Goal: Information Seeking & Learning: Learn about a topic

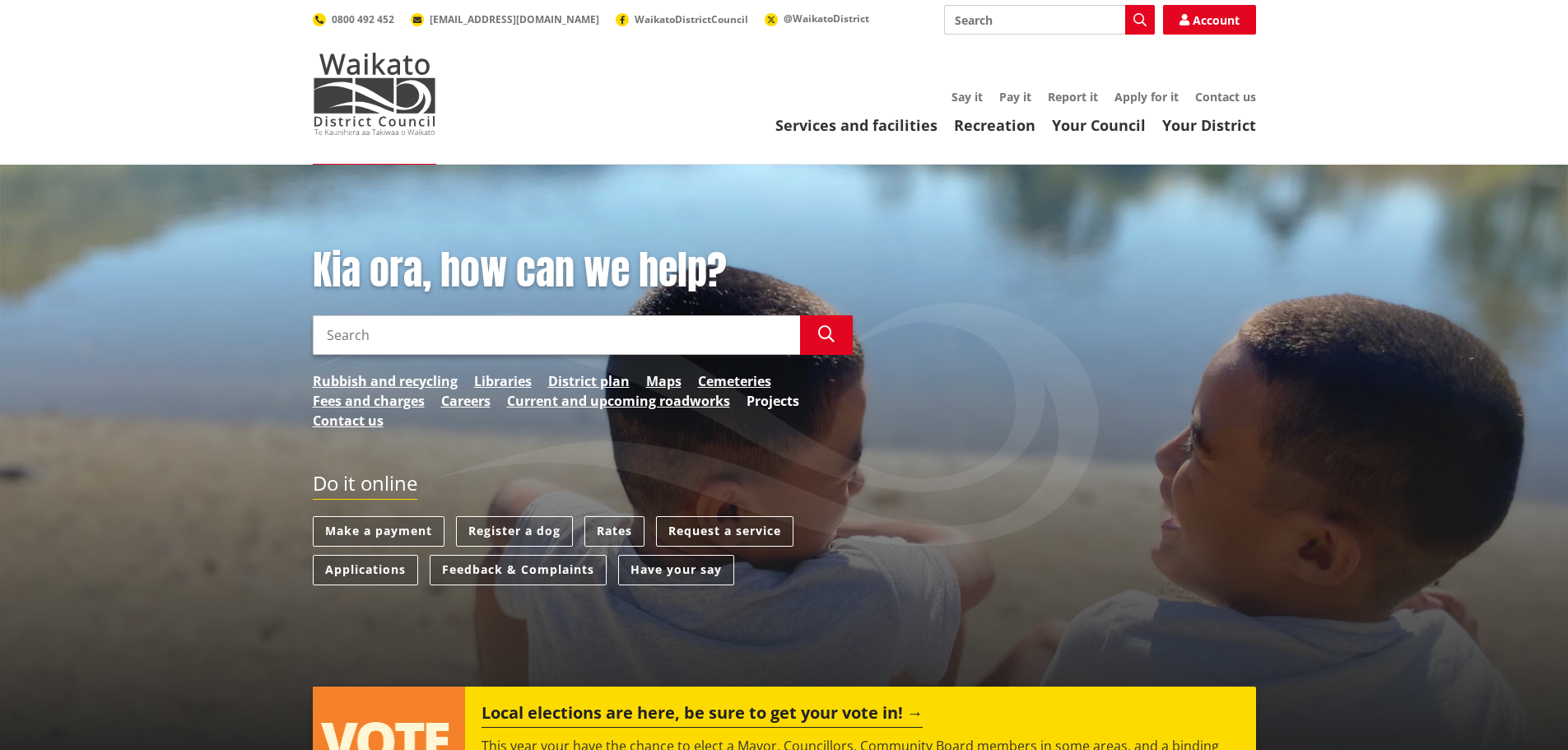
click at [793, 393] on link "Projects" at bounding box center [772, 400] width 53 height 20
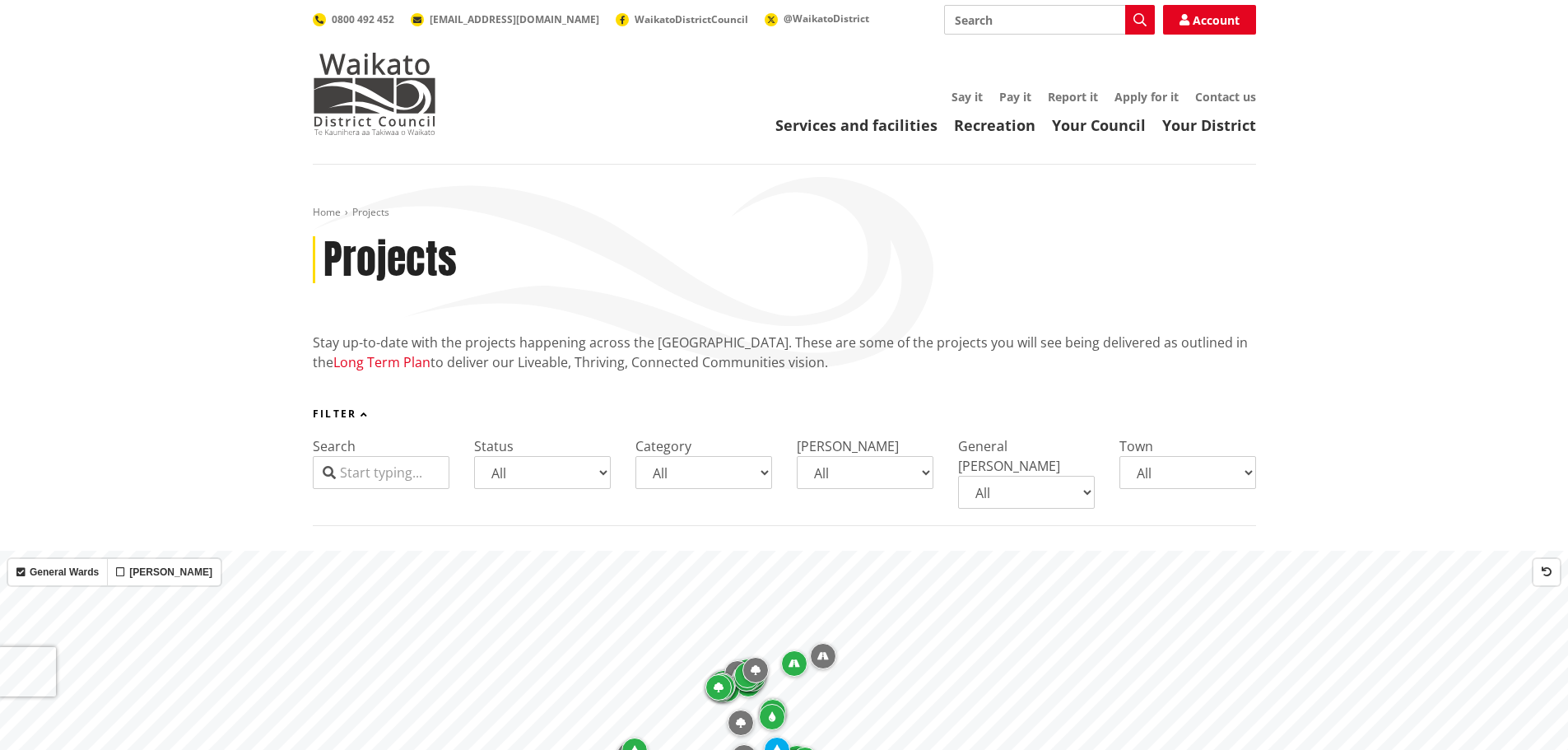
click at [351, 360] on link "Long Term Plan" at bounding box center [382, 362] width 97 height 18
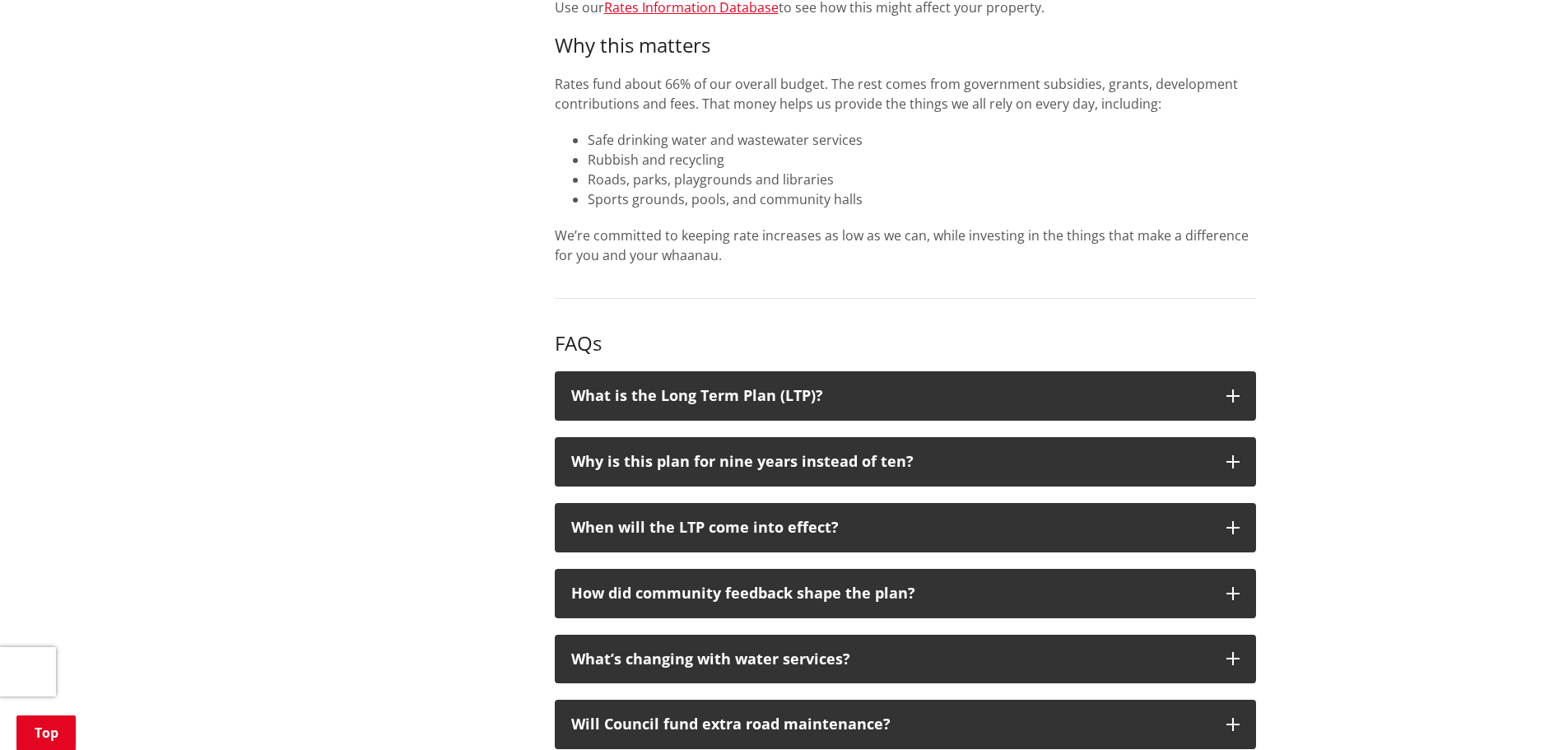
scroll to position [1317, 0]
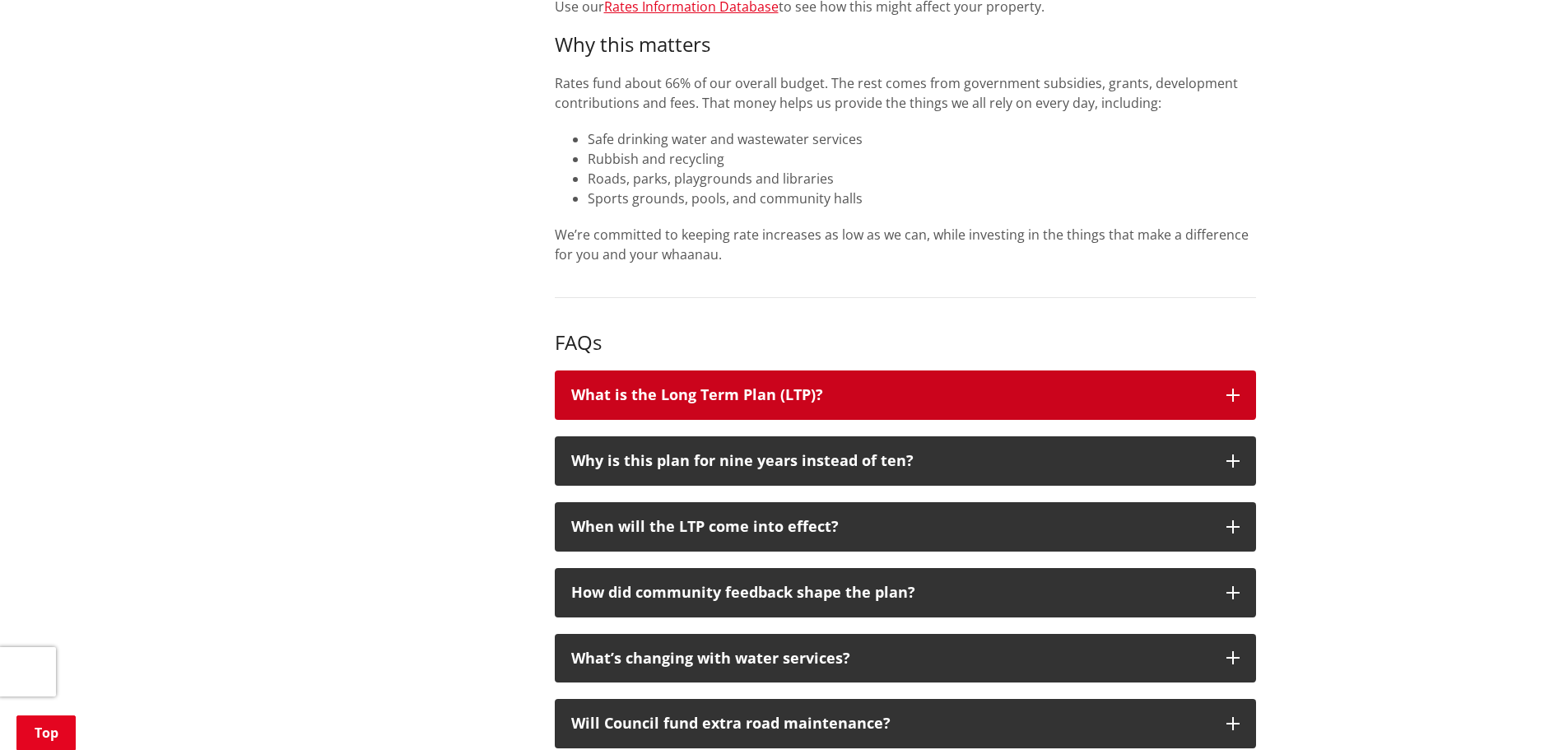
click at [1013, 370] on button "What is the Long Term Plan (LTP)?" at bounding box center [906, 394] width 701 height 49
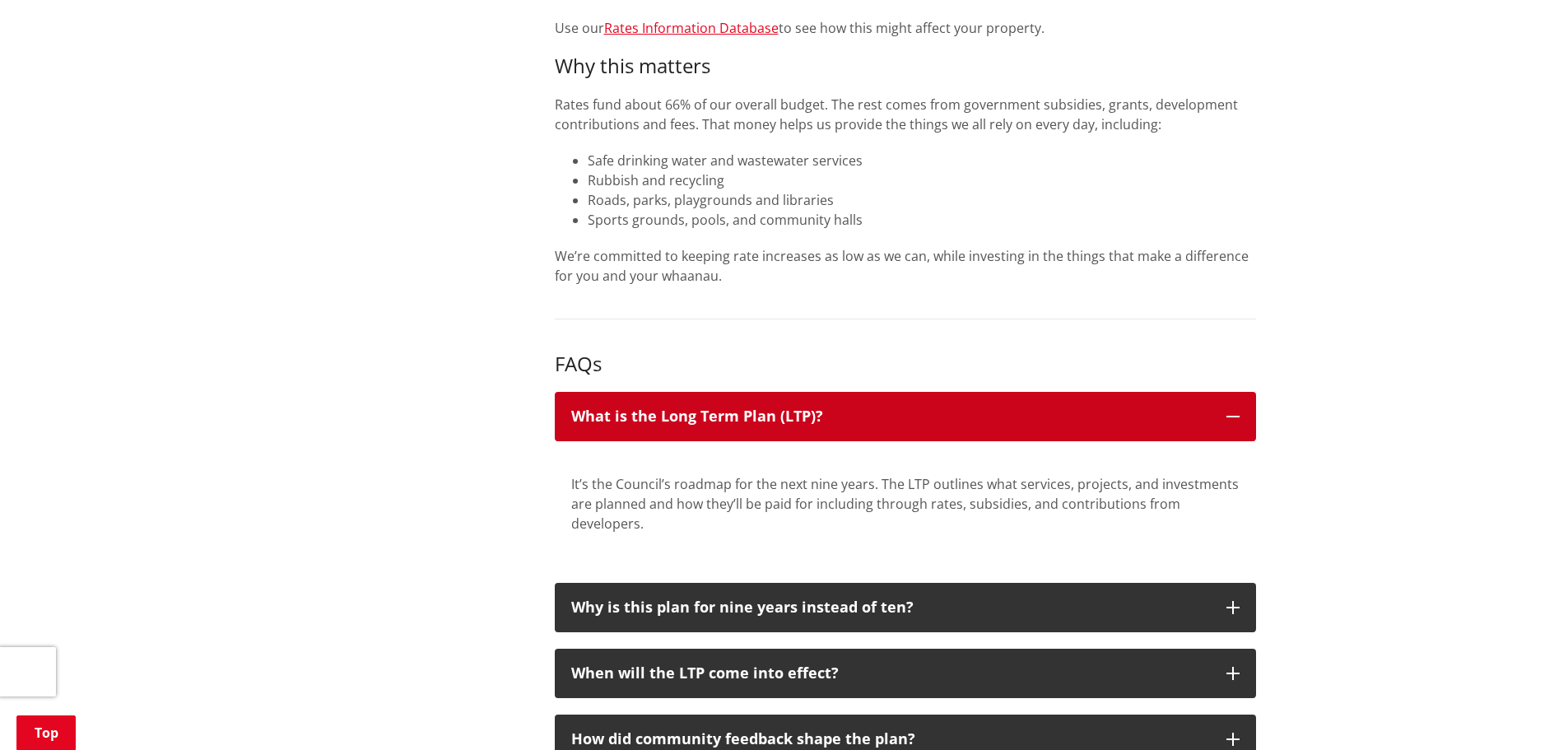
scroll to position [1399, 0]
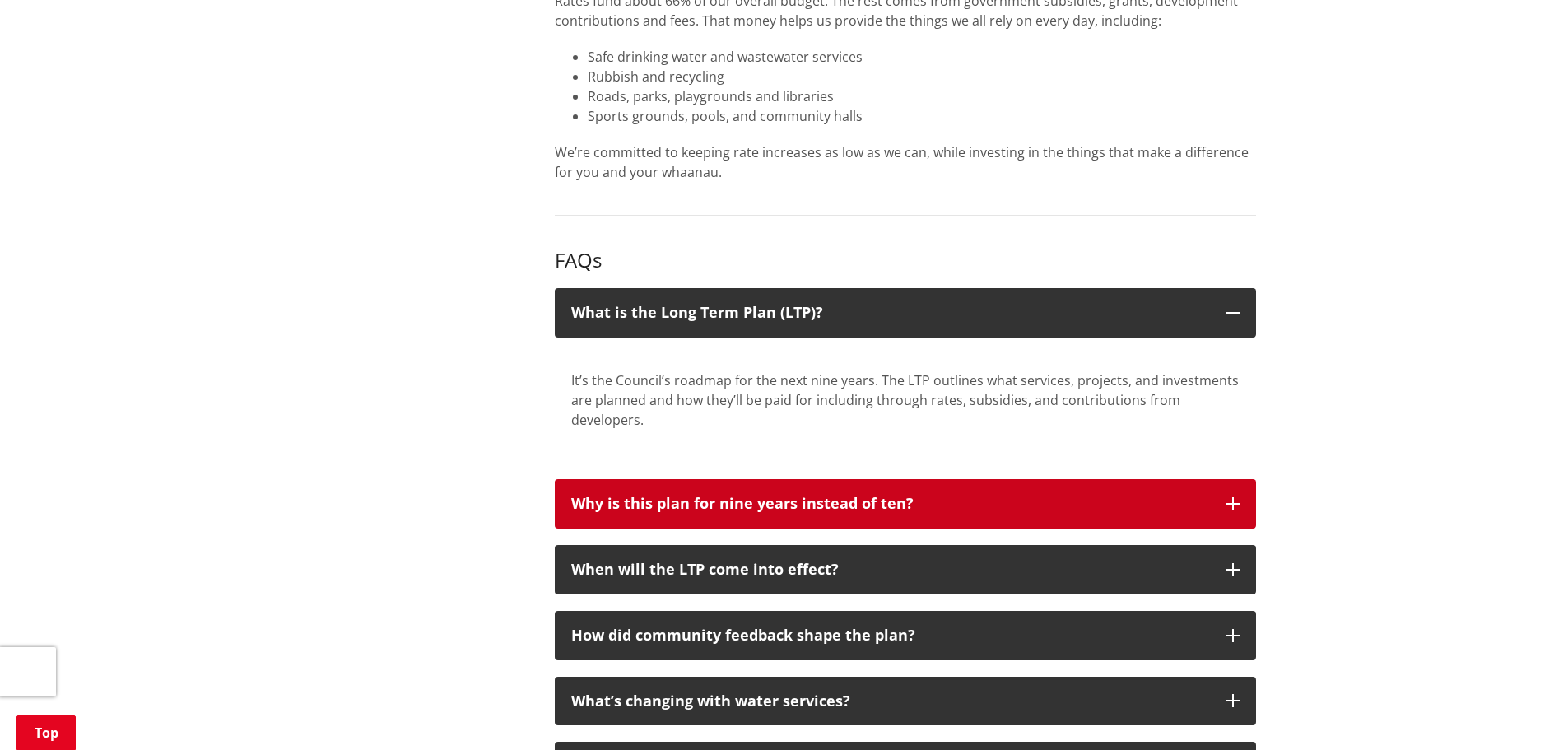
click at [1134, 479] on button "Why is this plan for nine years instead of ten?" at bounding box center [906, 503] width 701 height 49
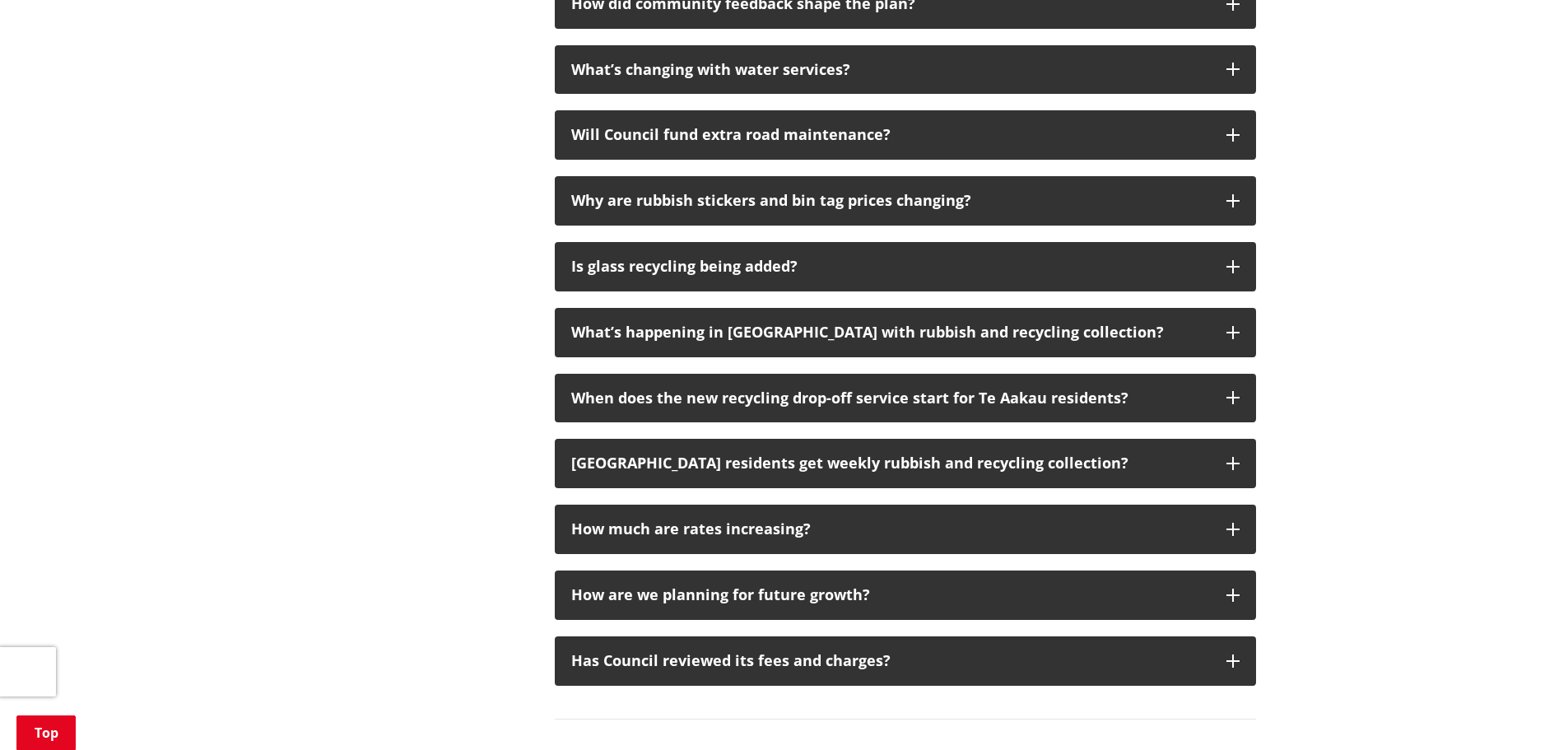
scroll to position [2105, 0]
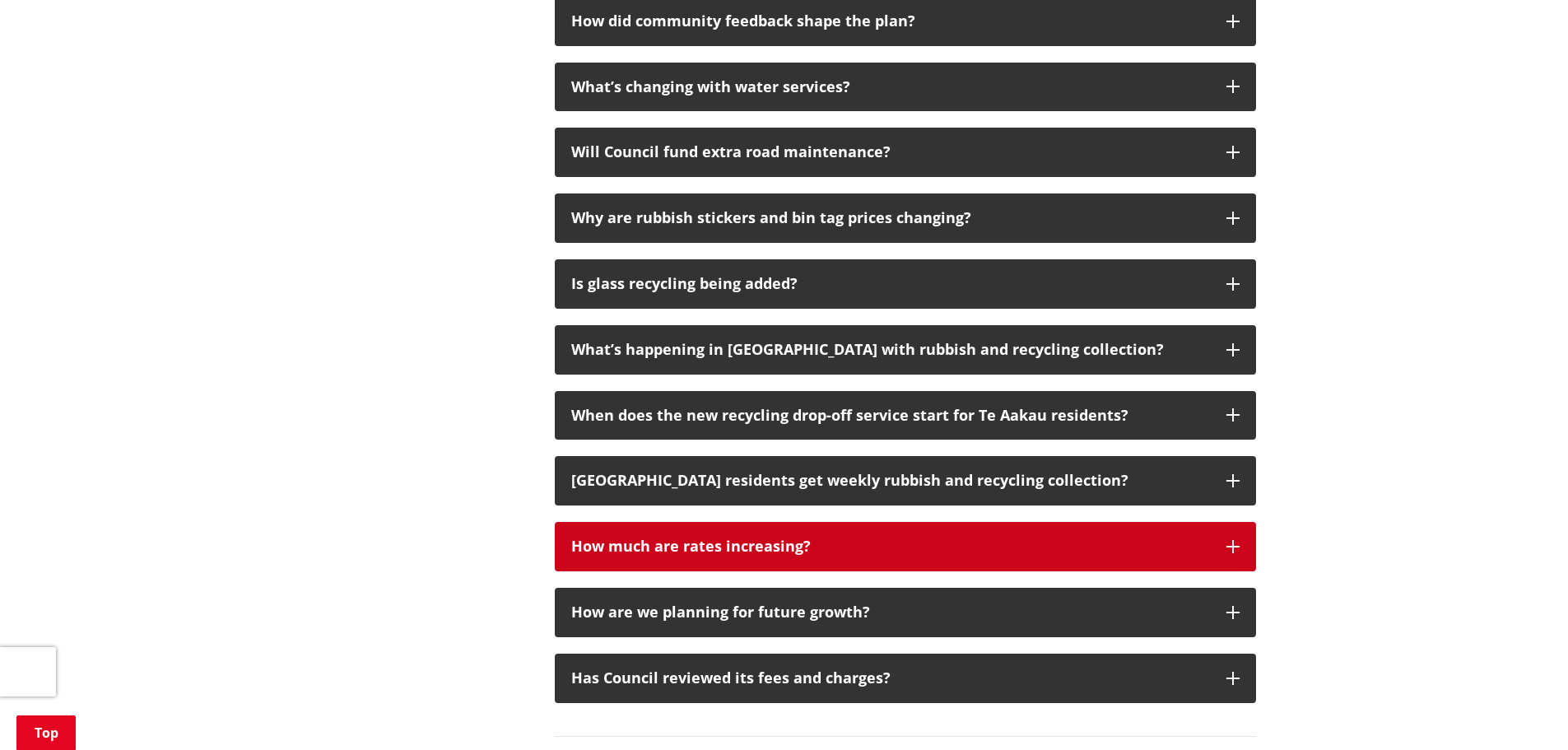
click at [1056, 538] on div "How much are rates increasing?" at bounding box center [890, 546] width 638 height 16
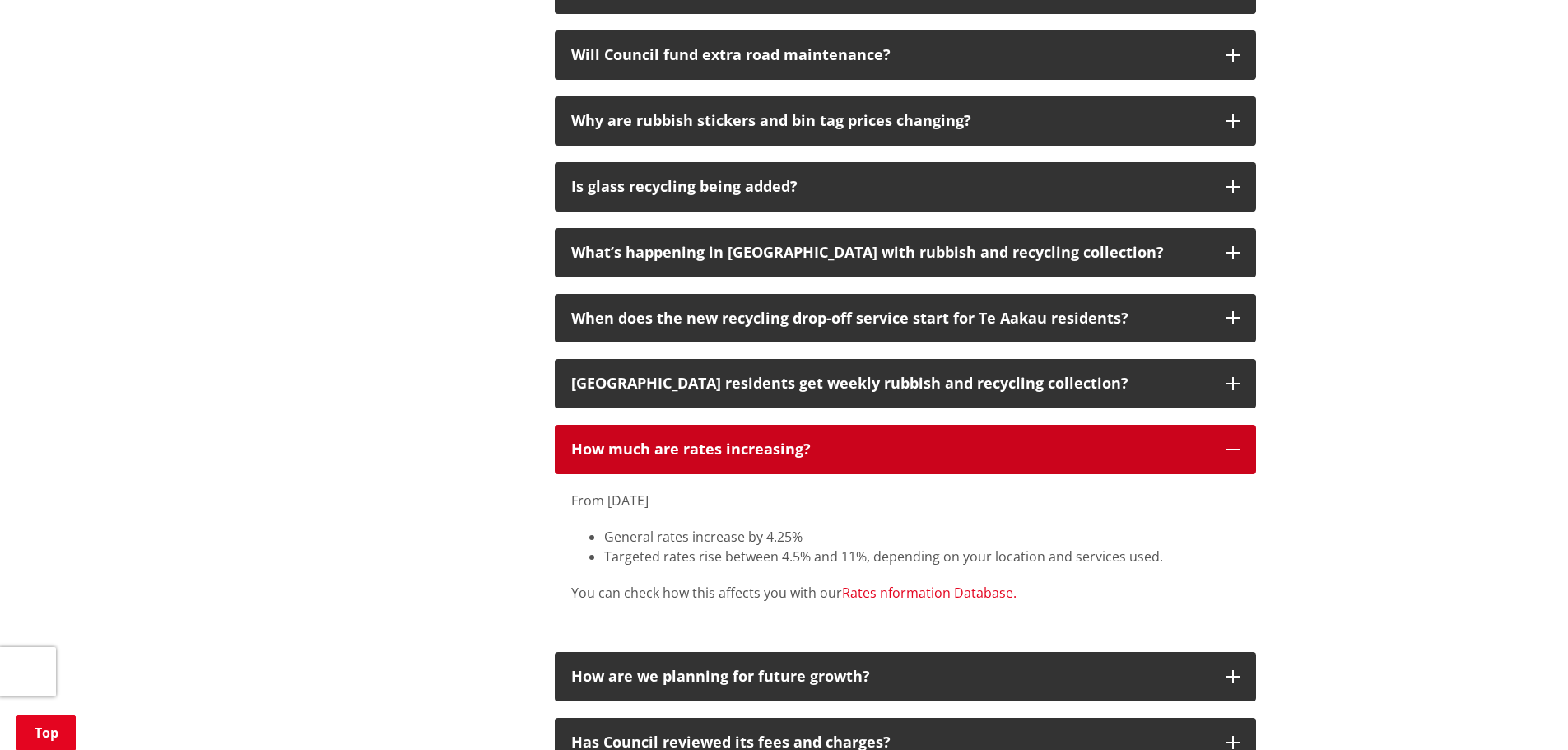
scroll to position [2270, 0]
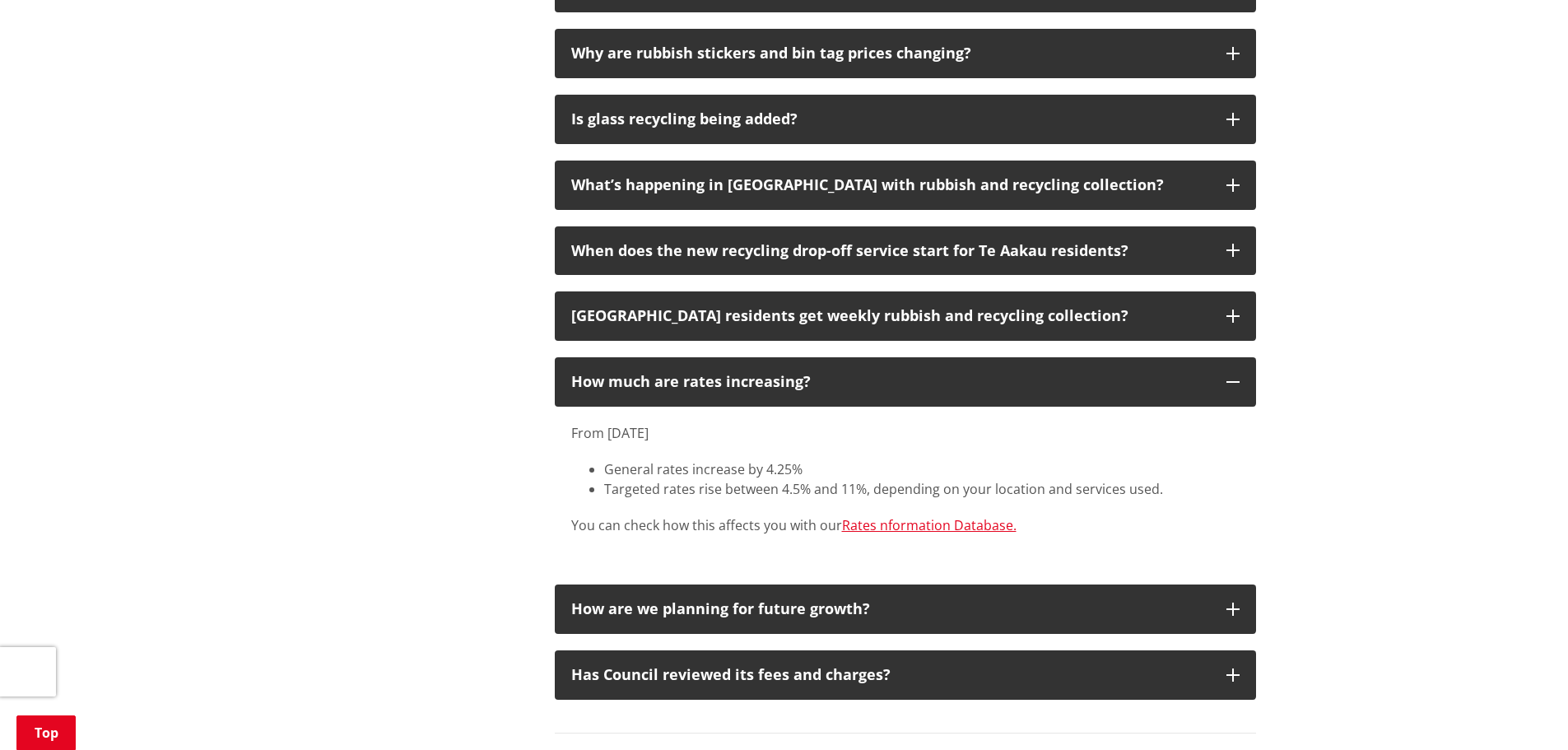
click at [912, 423] on div "From 1 July 2025 General rates increase by 4.25% Targeted rates rise between 4.…" at bounding box center [906, 478] width 669 height 112
click at [916, 516] on link "Rates nformation Database." at bounding box center [929, 525] width 174 height 18
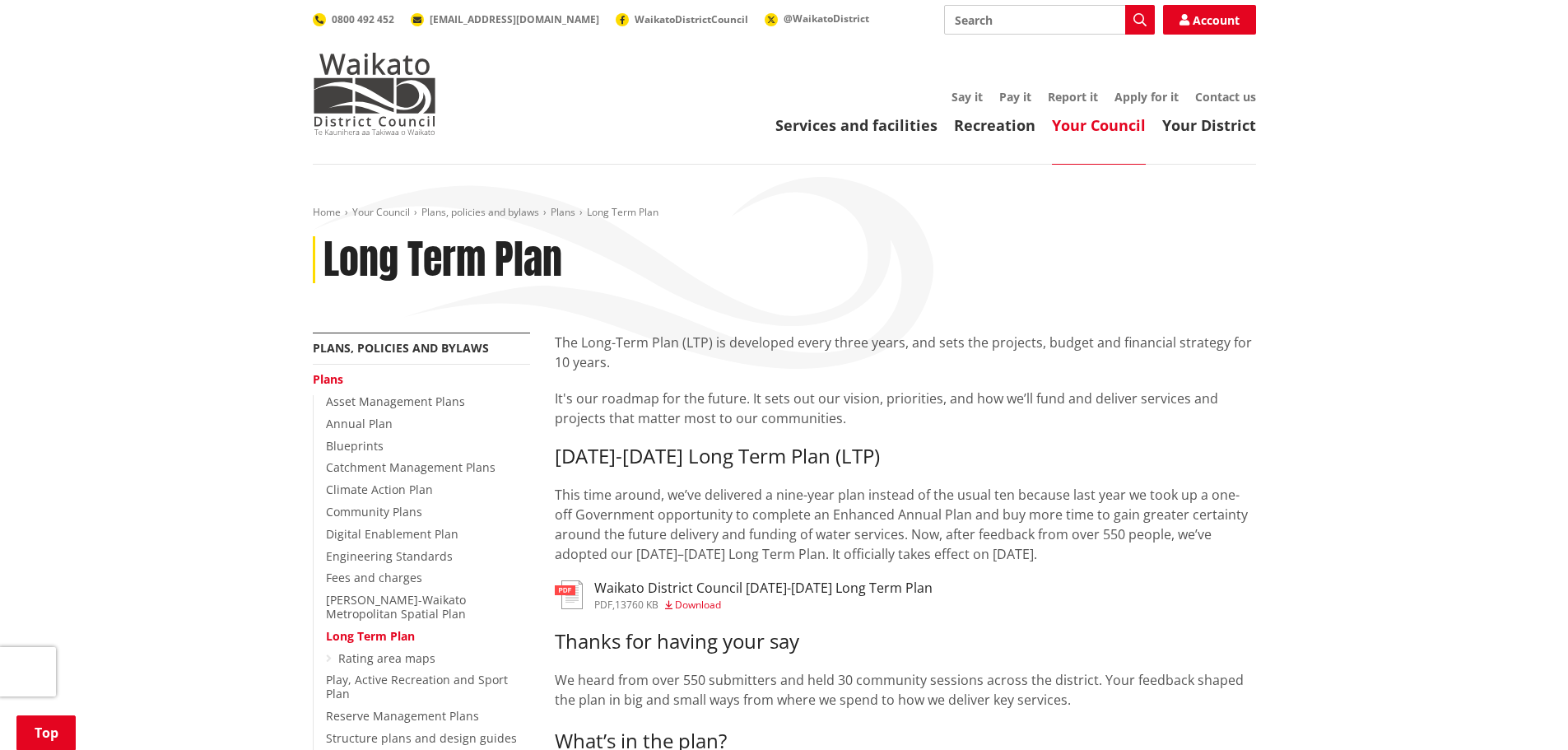
scroll to position [2072, 0]
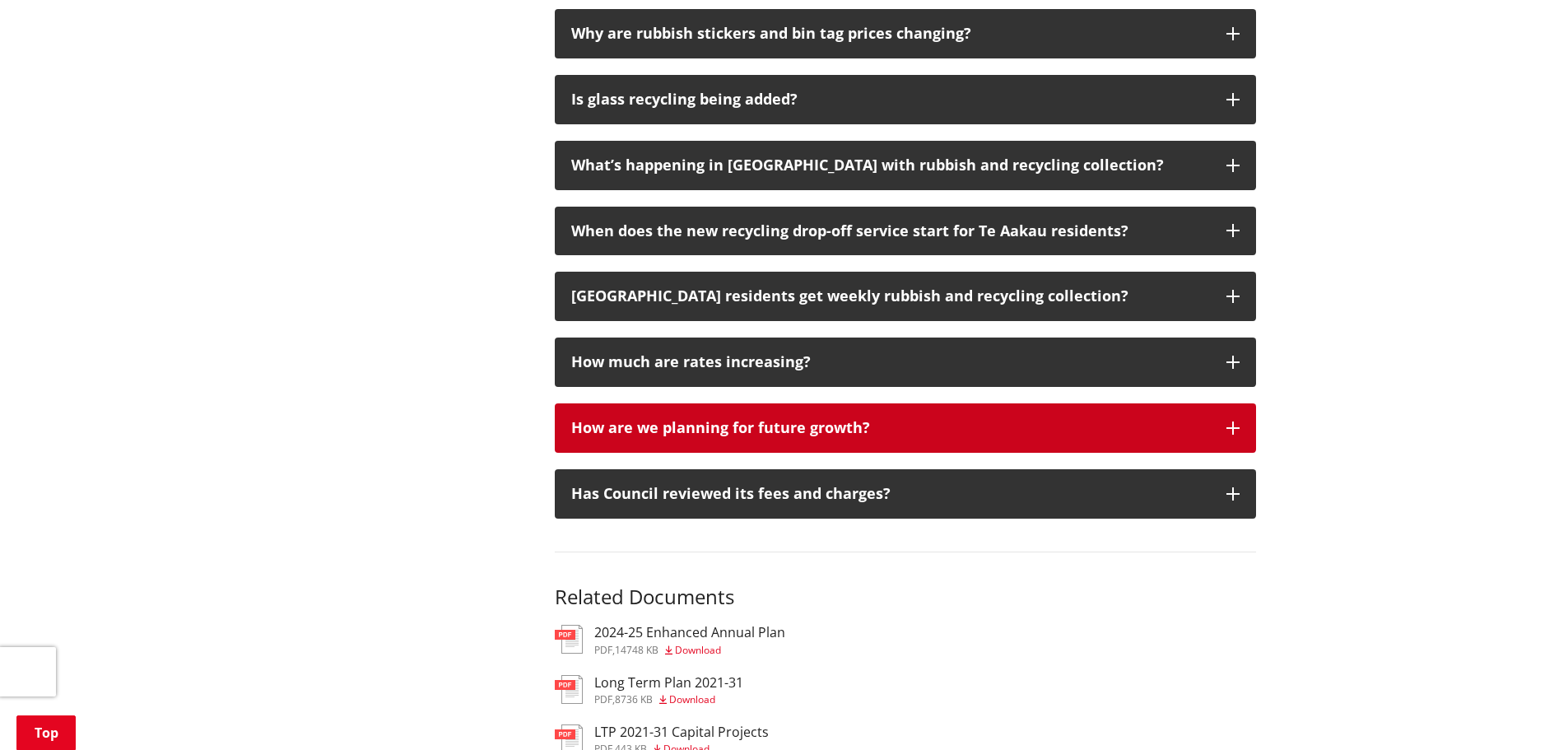
click at [819, 403] on button "How are we planning for future growth?" at bounding box center [906, 427] width 701 height 49
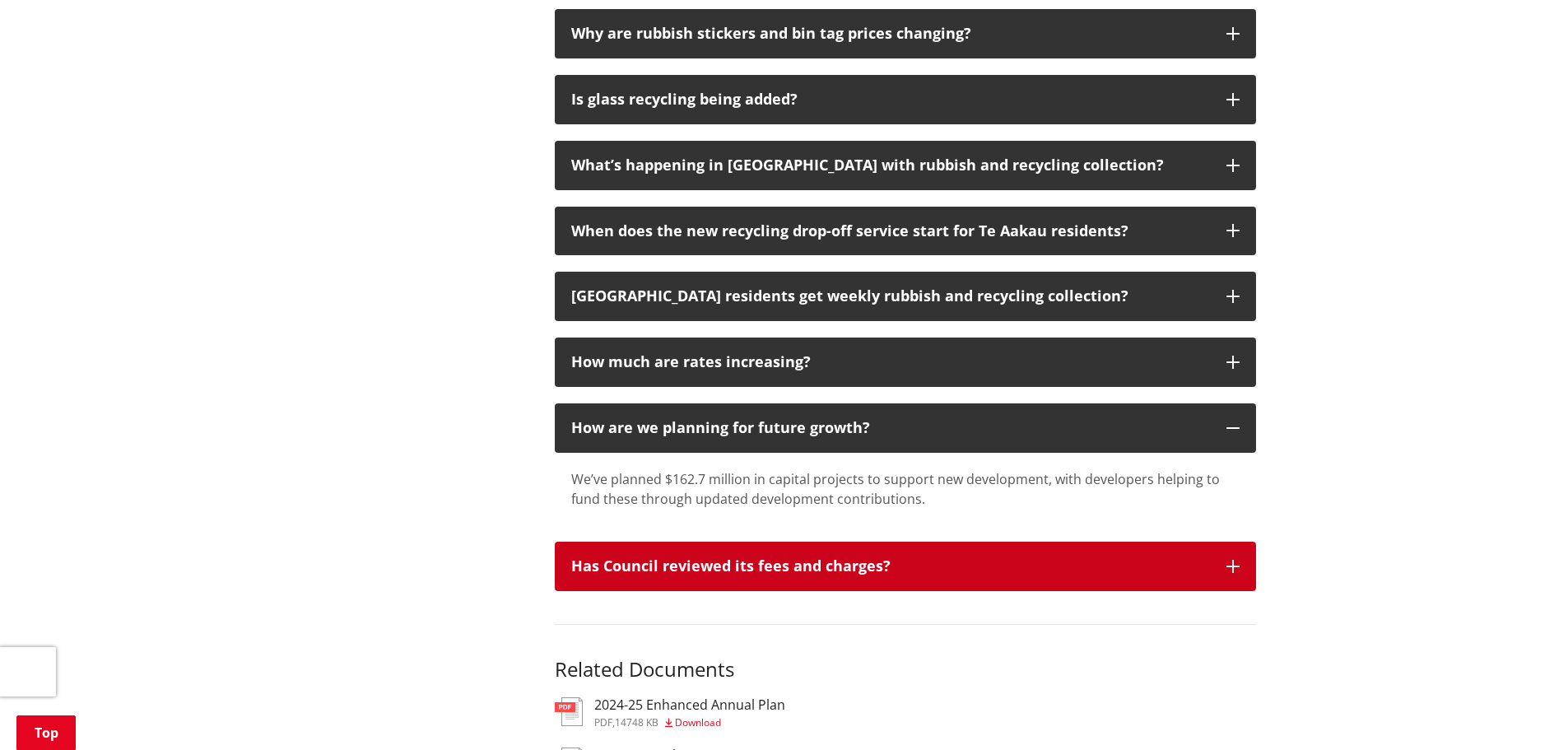
click at [881, 542] on button "Has Council reviewed its fees and charges?" at bounding box center [906, 566] width 701 height 49
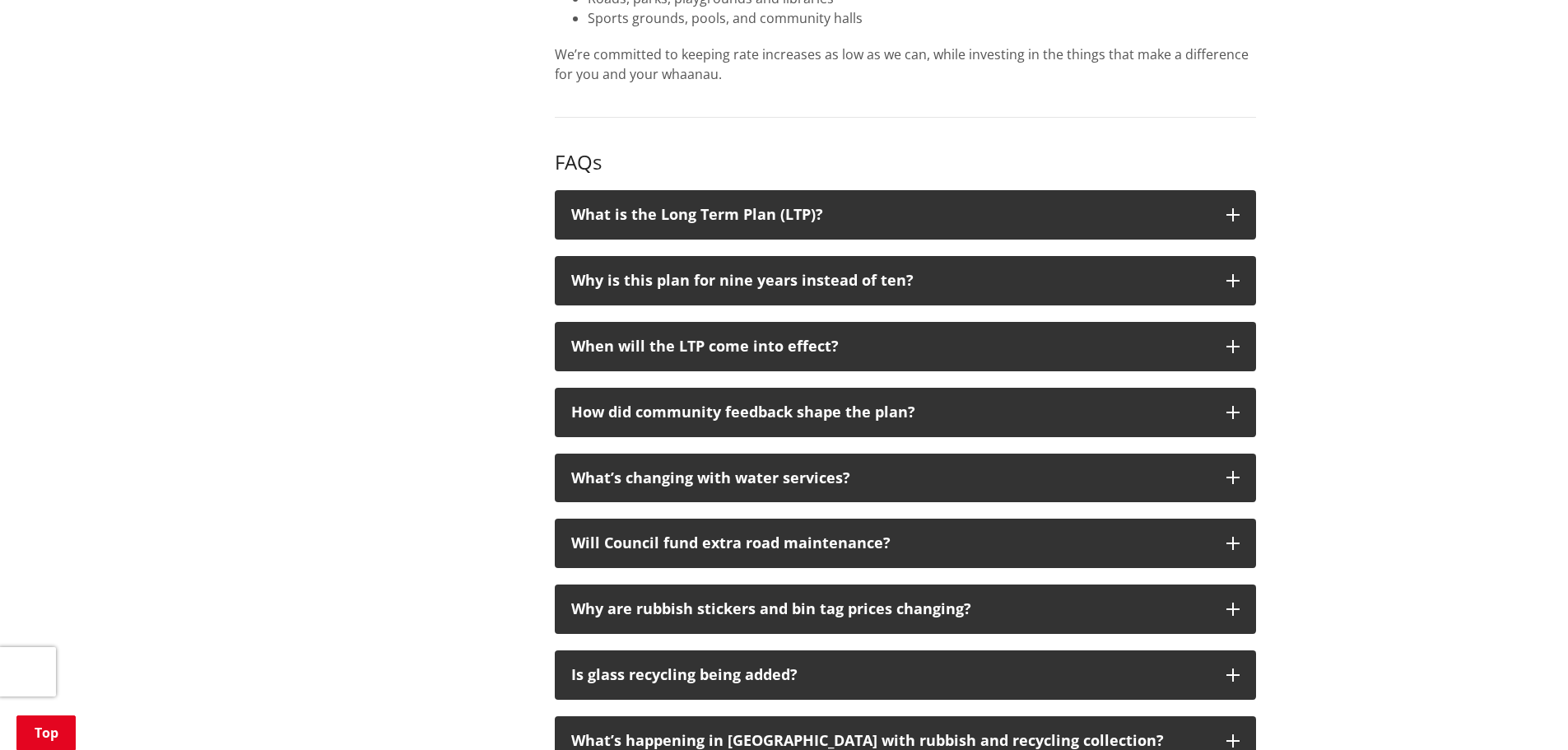
scroll to position [1496, 0]
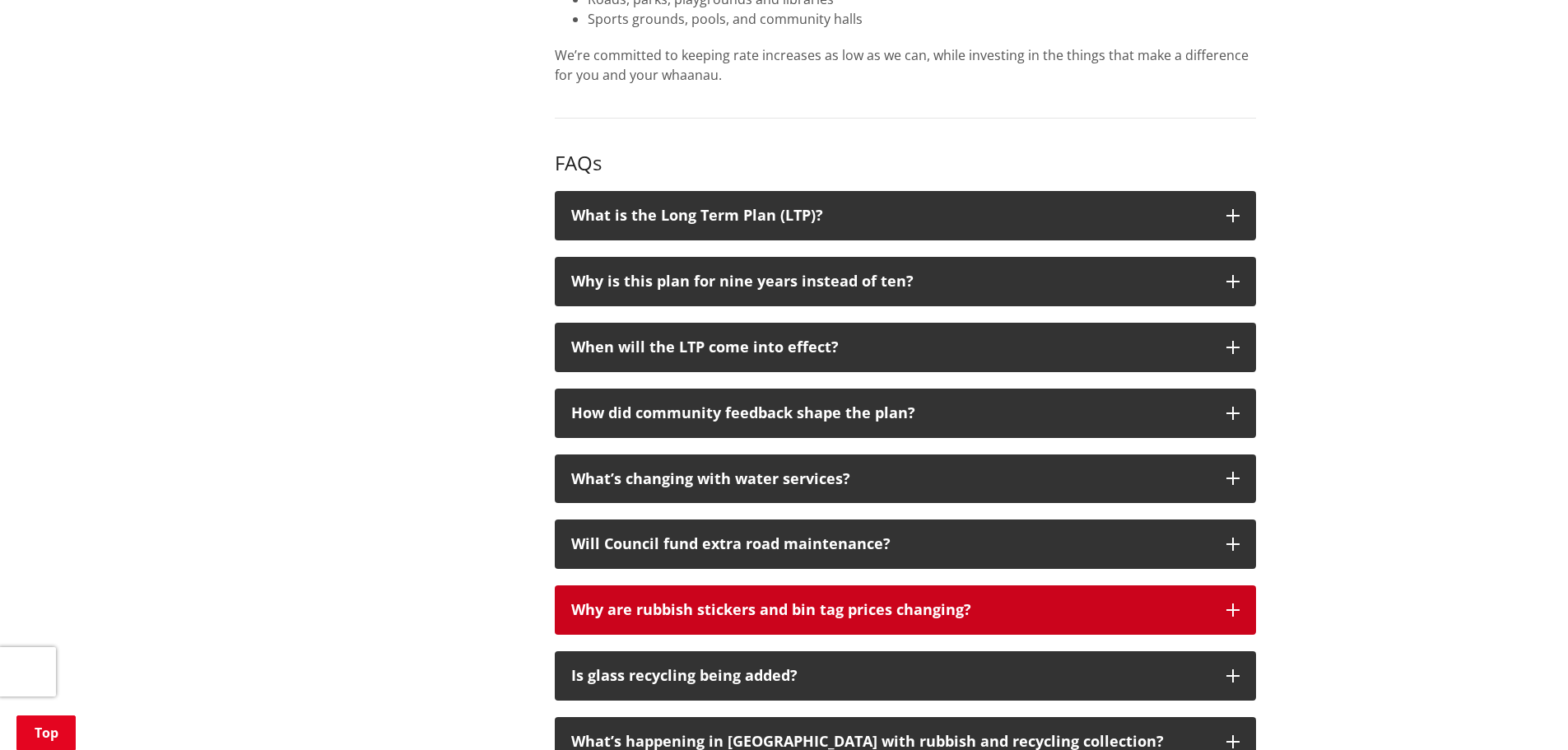
click at [1114, 602] on div "Why are rubbish stickers and bin tag prices changing?" at bounding box center [890, 610] width 638 height 16
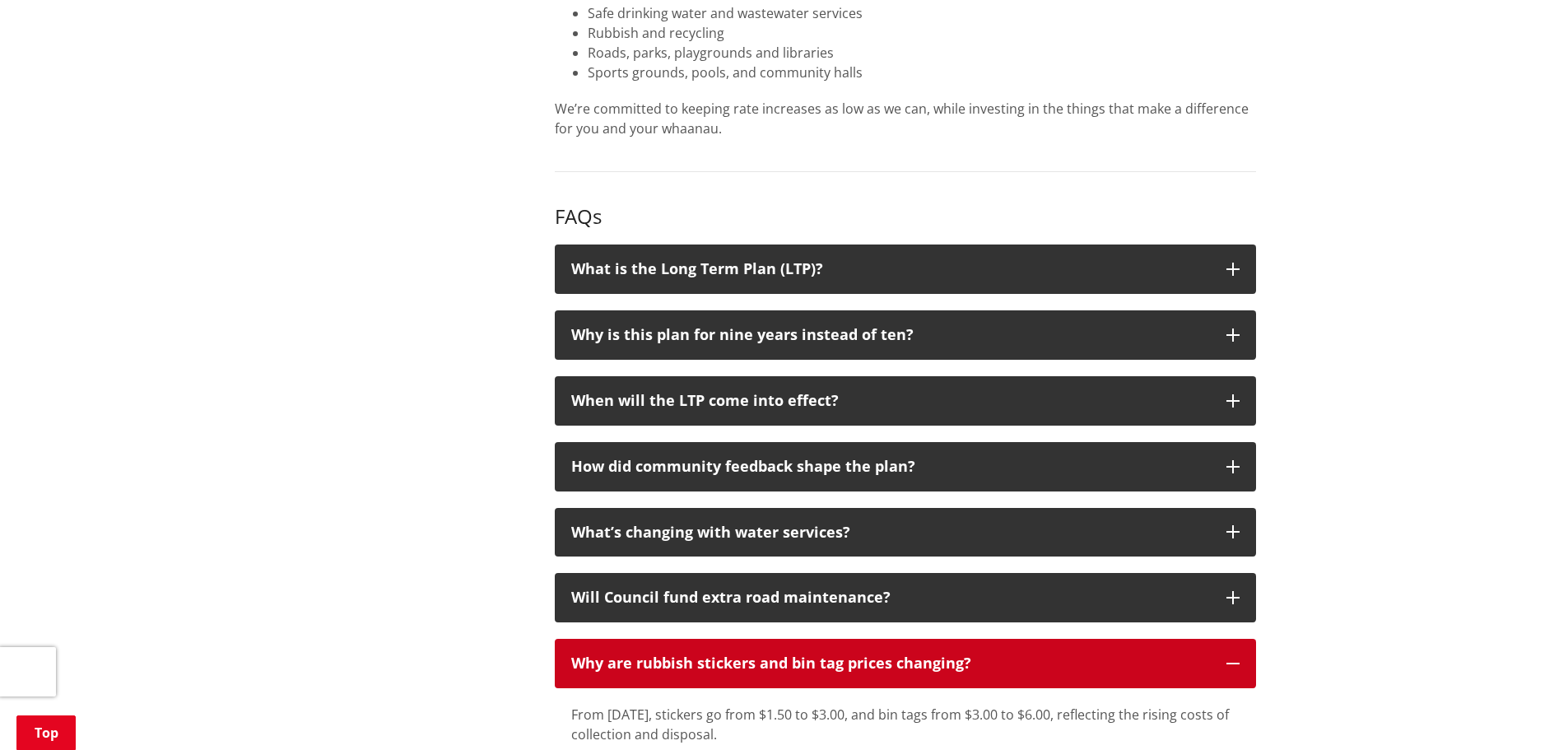
scroll to position [1414, 0]
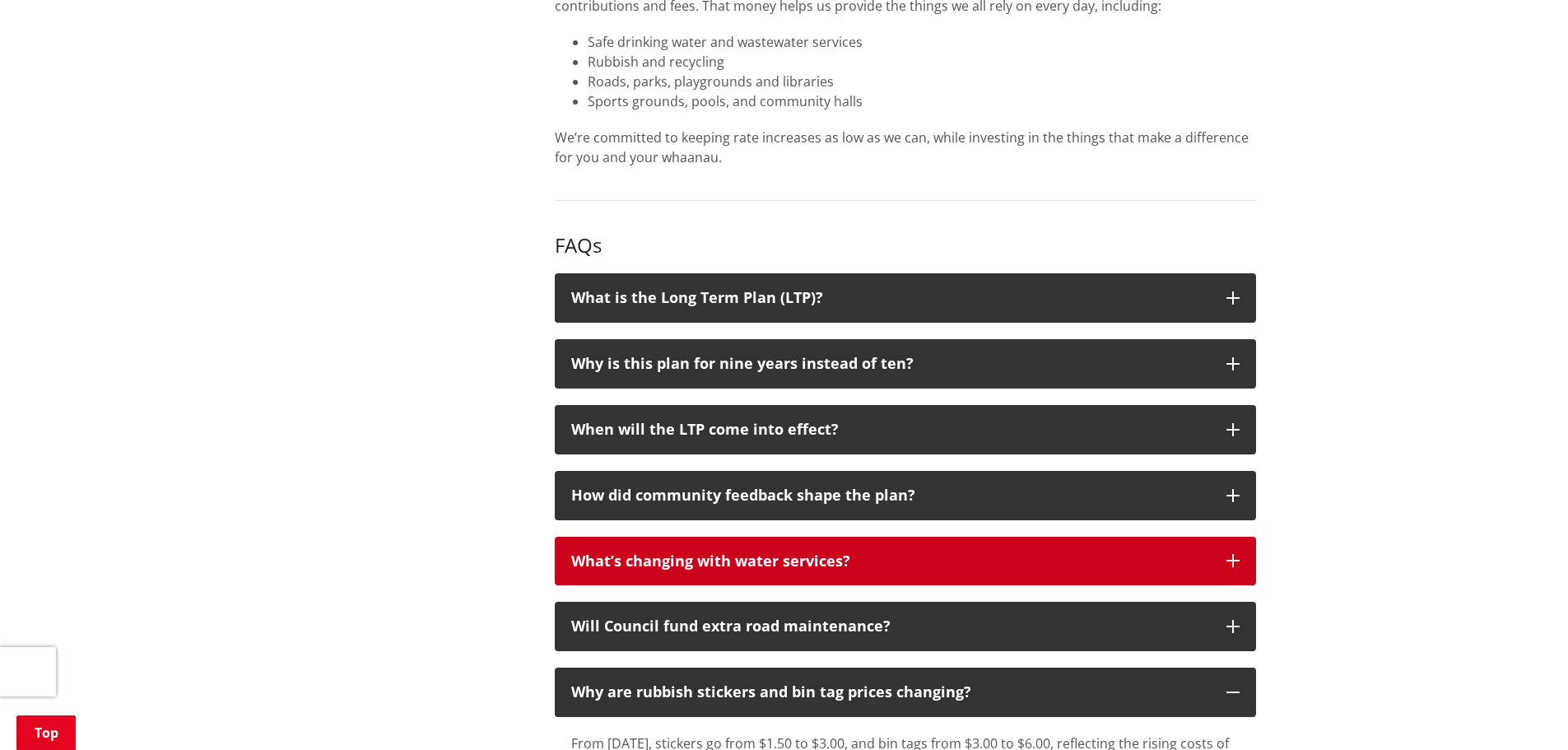
click at [1210, 536] on button "What’s changing with water services?" at bounding box center [906, 560] width 701 height 49
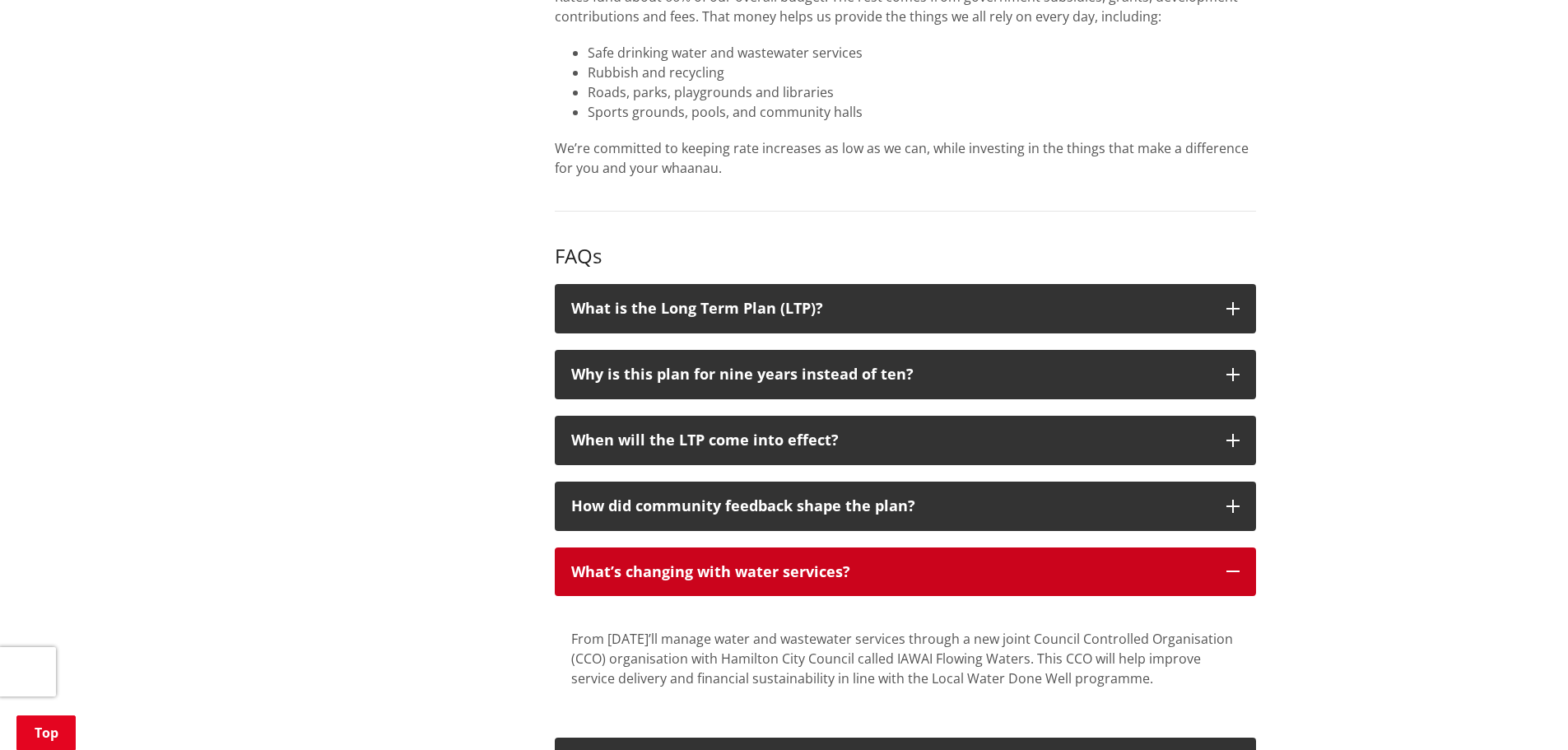
scroll to position [1332, 0]
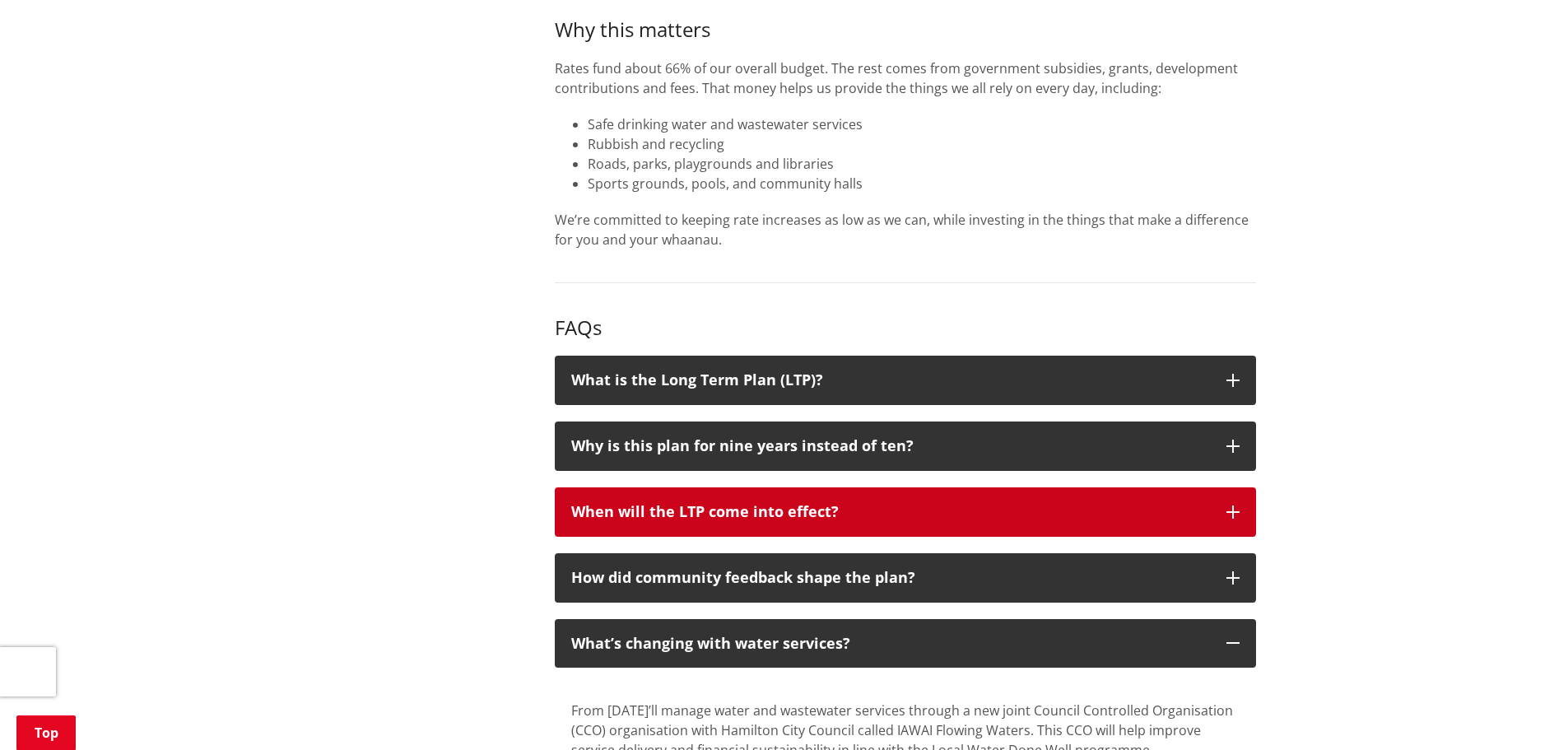
click at [1166, 503] on div "When will the LTP come into effect?" at bounding box center [890, 511] width 638 height 16
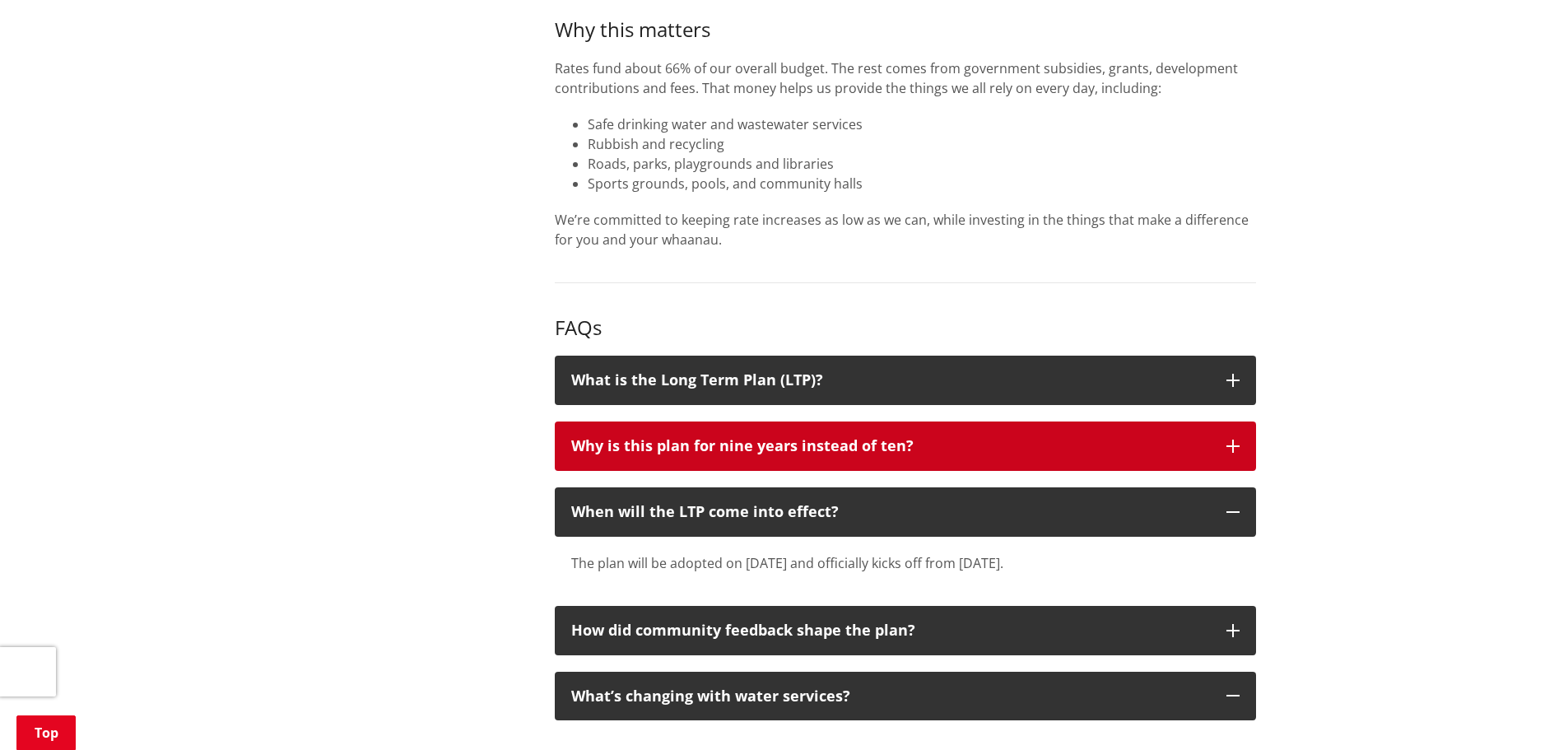
click at [1244, 421] on button "Why is this plan for nine years instead of ten?" at bounding box center [906, 445] width 701 height 49
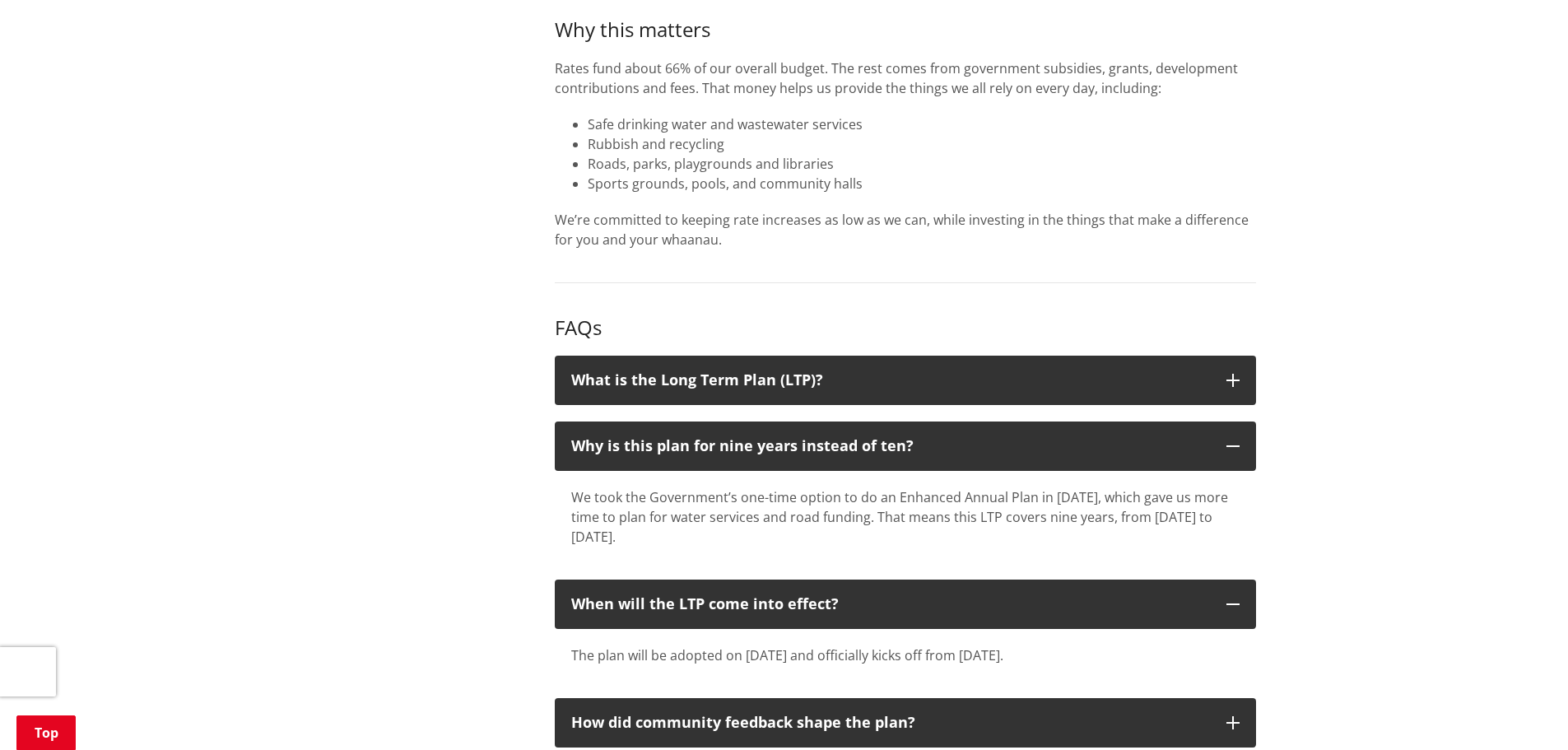
drag, startPoint x: 1244, startPoint y: 372, endPoint x: 1340, endPoint y: 395, distance: 98.7
